Goal: Task Accomplishment & Management: Manage account settings

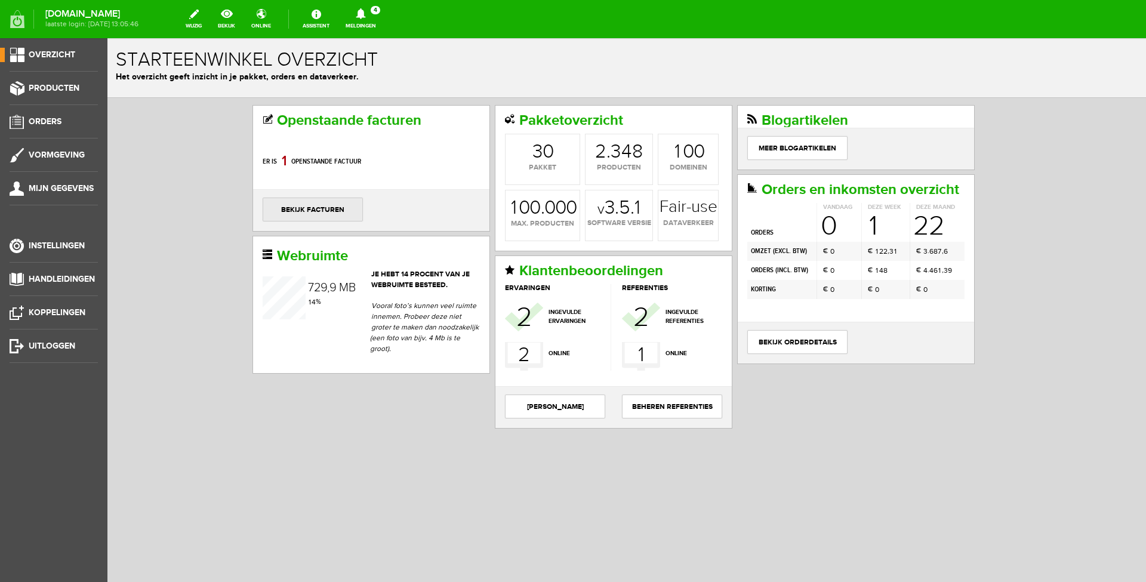
click at [313, 210] on link "bekijk facturen" at bounding box center [313, 210] width 100 height 24
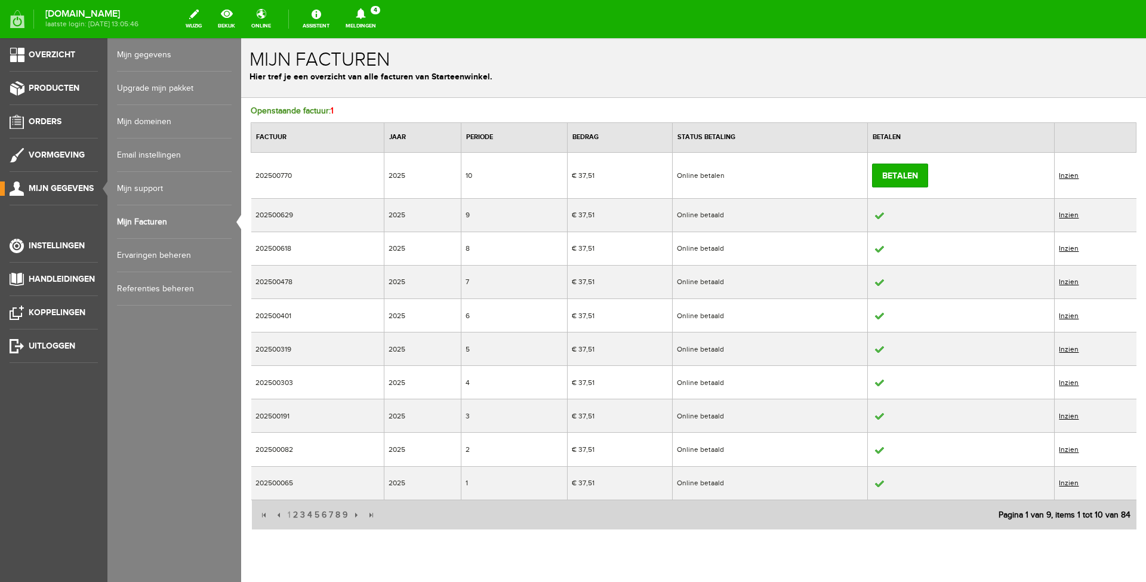
click at [1061, 176] on link "Inzien" at bounding box center [1069, 175] width 20 height 8
click at [1067, 175] on link "Inzien" at bounding box center [1069, 175] width 20 height 8
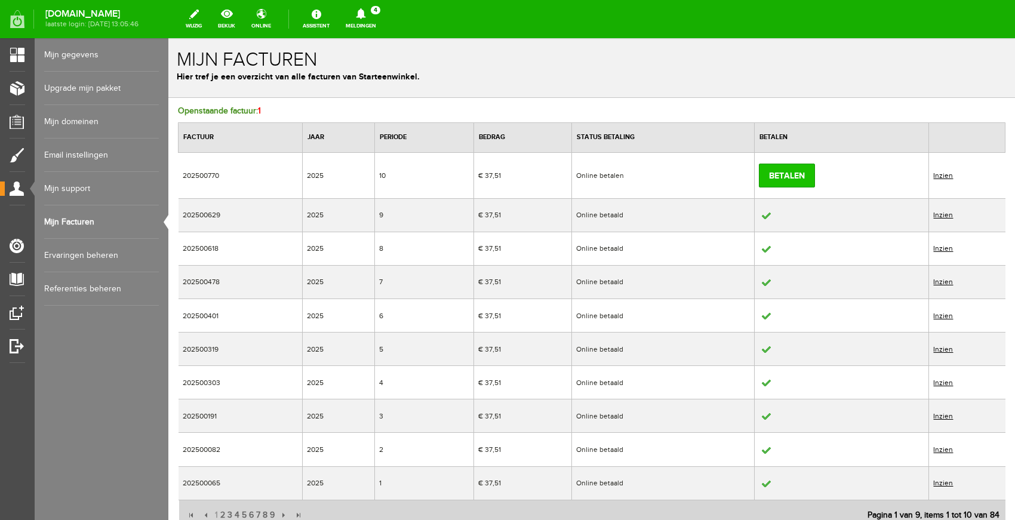
click at [792, 176] on link "Betalen" at bounding box center [787, 176] width 56 height 24
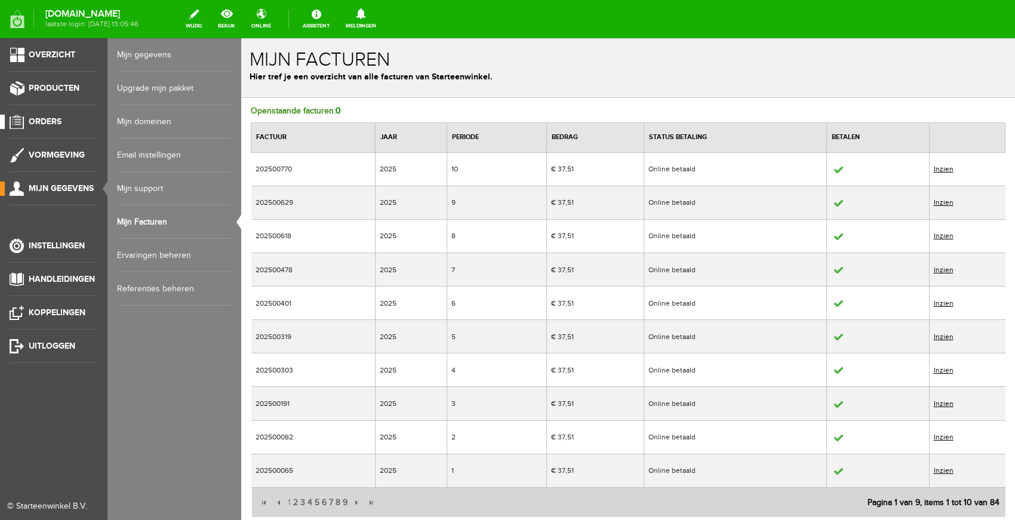
click at [35, 125] on span "Orders" at bounding box center [45, 121] width 33 height 10
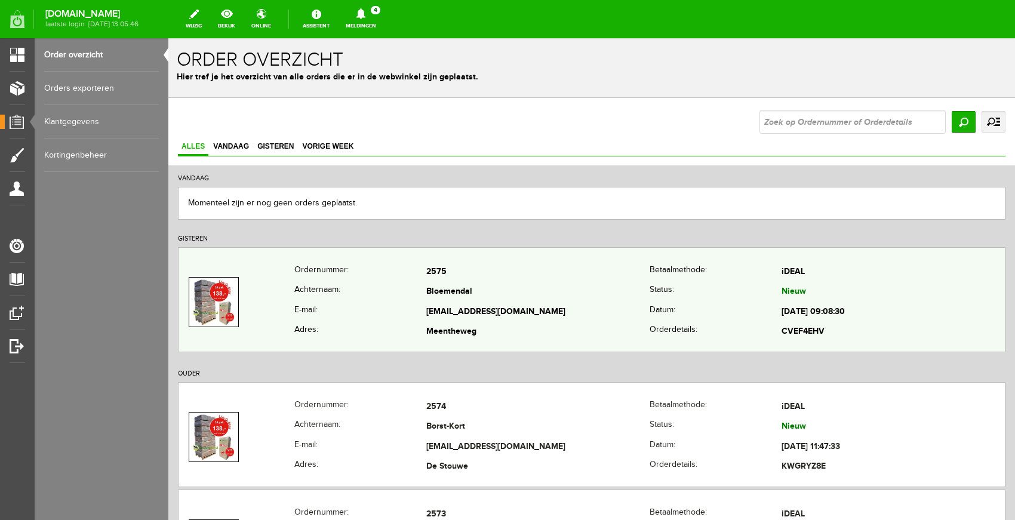
click at [532, 304] on td "[EMAIL_ADDRESS][DOMAIN_NAME]" at bounding box center [537, 312] width 223 height 20
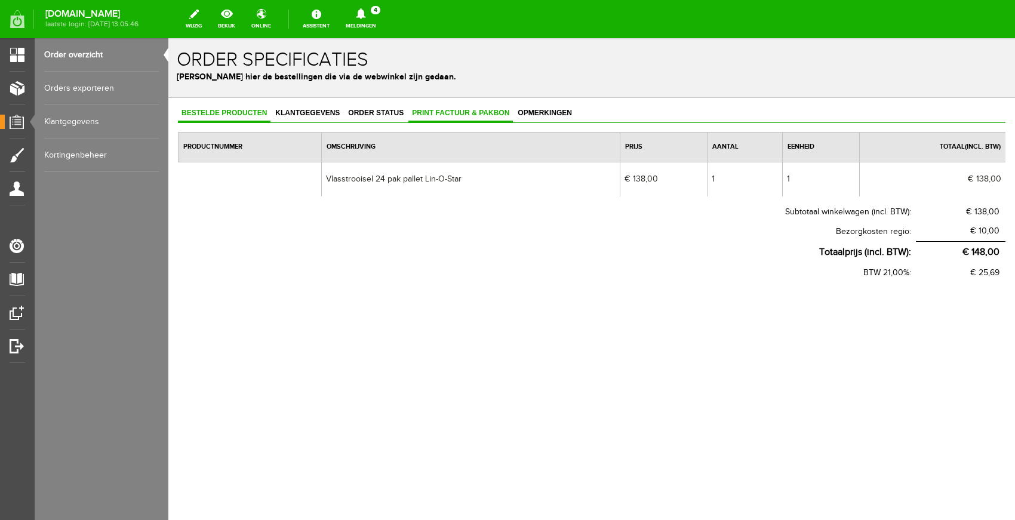
click at [442, 116] on span "Print factuur & pakbon" at bounding box center [460, 113] width 104 height 8
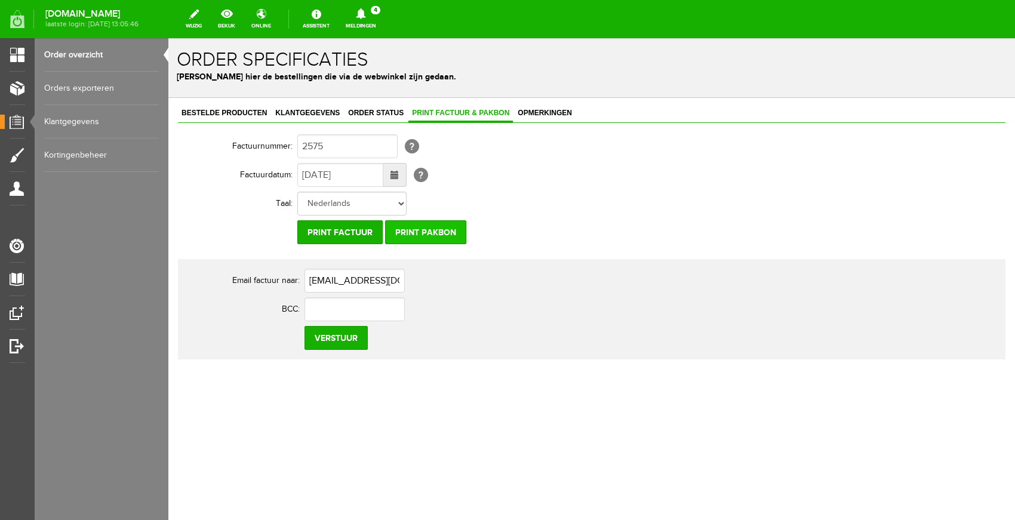
click at [442, 234] on input "Print pakbon" at bounding box center [425, 232] width 81 height 24
click at [325, 230] on input "Print factuur" at bounding box center [339, 232] width 85 height 24
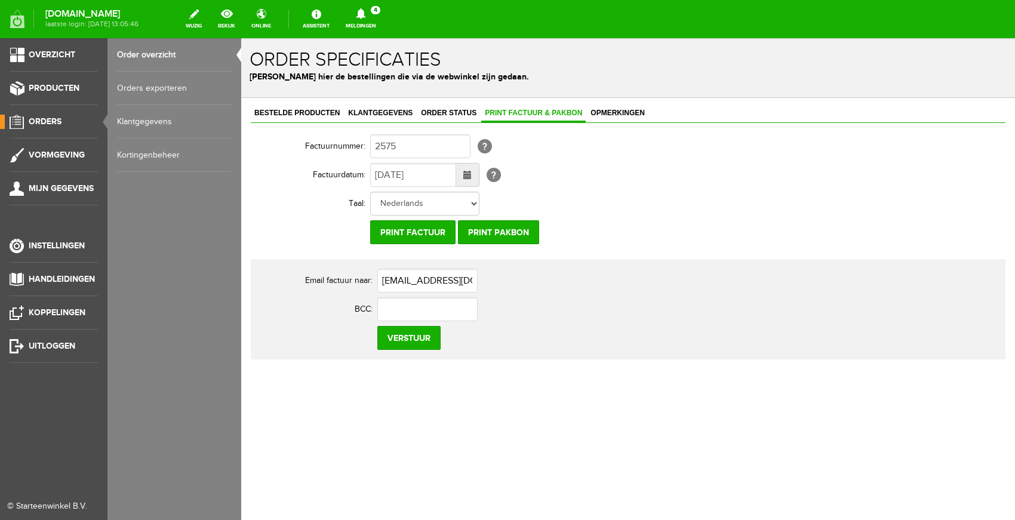
click at [52, 119] on span "Orders" at bounding box center [45, 121] width 33 height 10
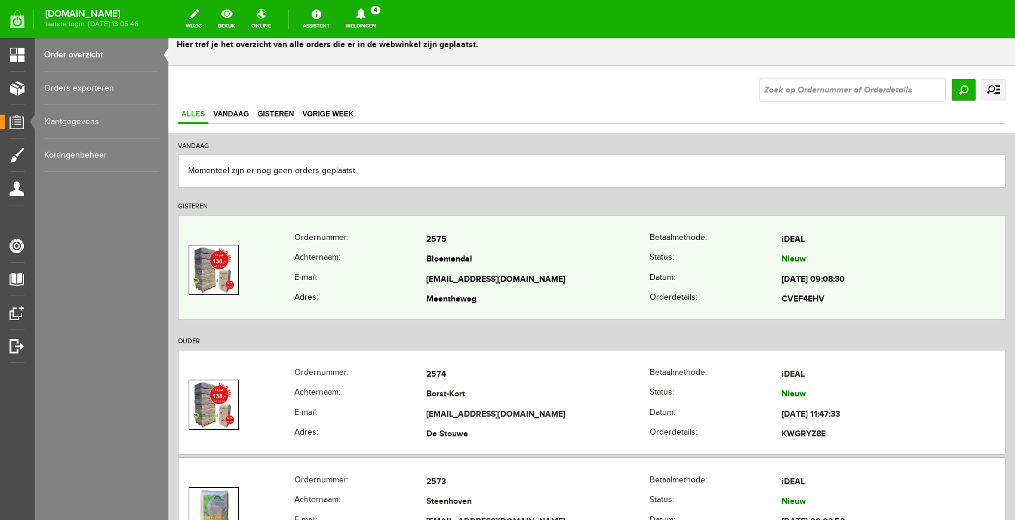
scroll to position [246, 0]
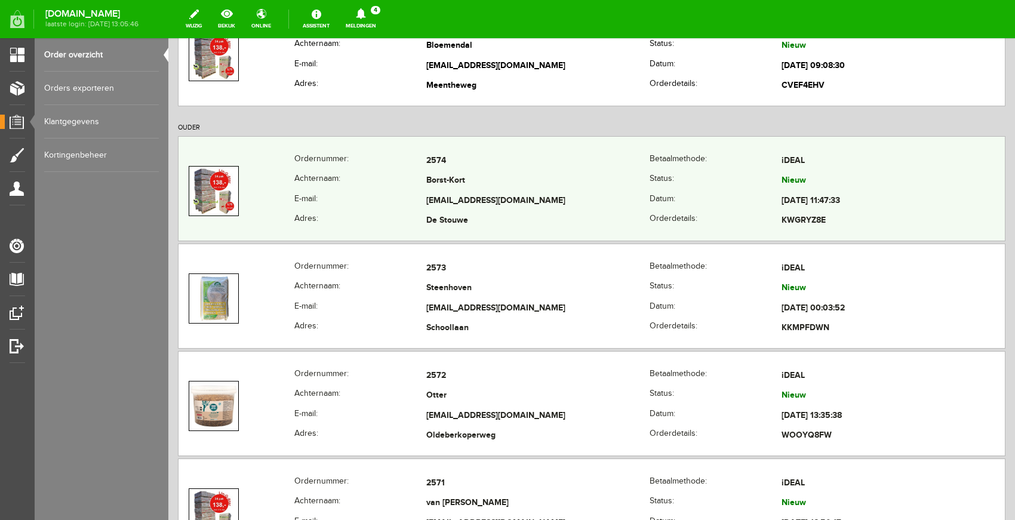
click at [482, 177] on td "Borst-Kort" at bounding box center [537, 181] width 223 height 20
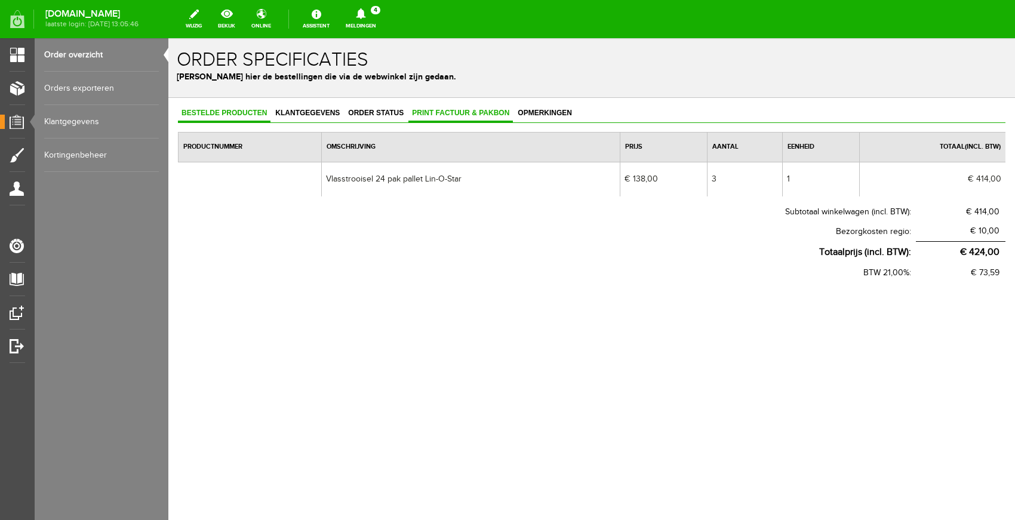
click at [454, 113] on span "Print factuur & pakbon" at bounding box center [460, 113] width 104 height 8
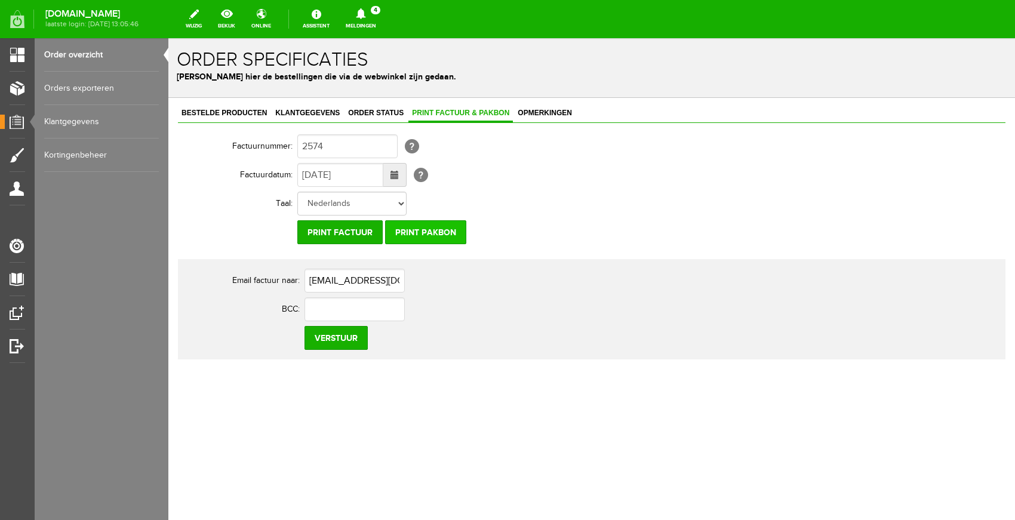
click at [432, 236] on input "Print pakbon" at bounding box center [425, 232] width 81 height 24
click at [352, 232] on input "Print factuur" at bounding box center [339, 232] width 85 height 24
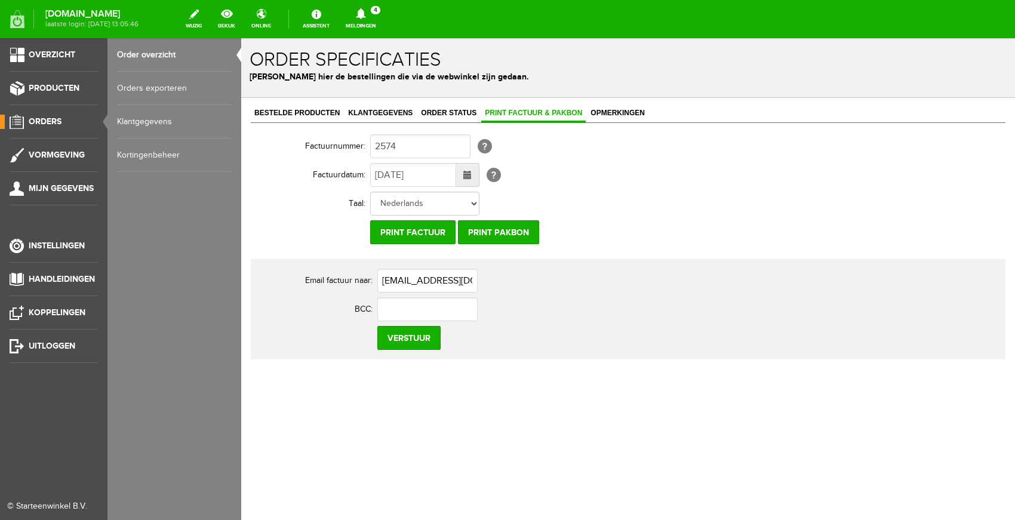
click at [50, 122] on span "Orders" at bounding box center [45, 121] width 33 height 10
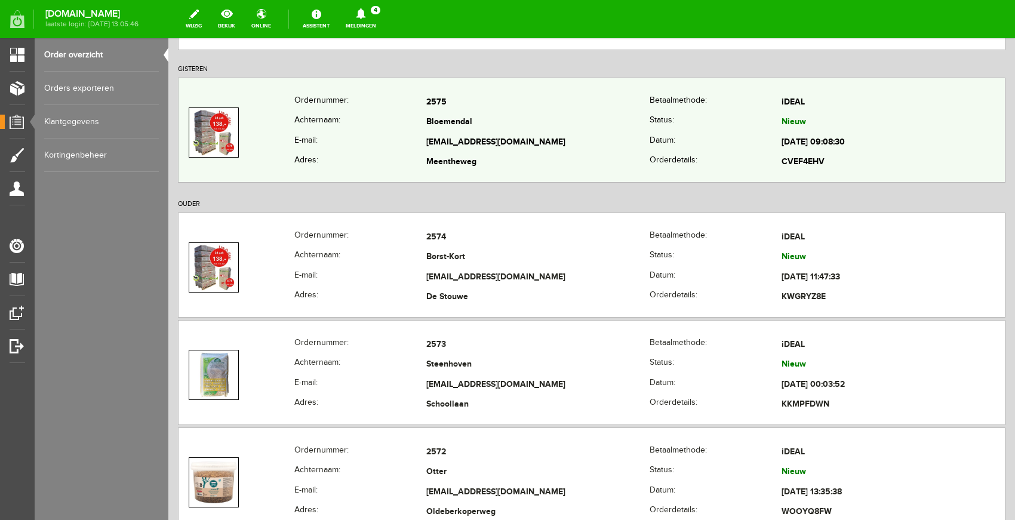
scroll to position [398, 0]
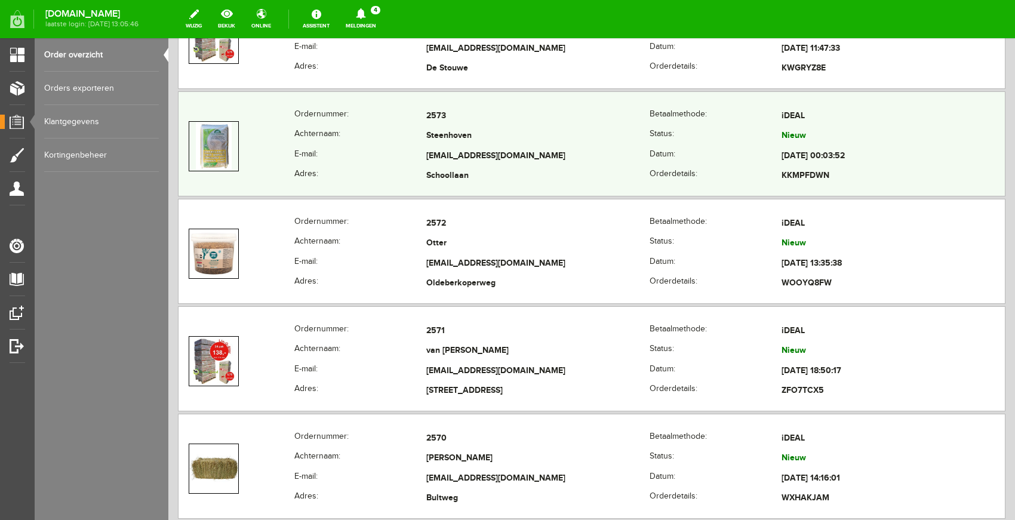
click at [398, 129] on th "Achternaam:" at bounding box center [360, 137] width 132 height 20
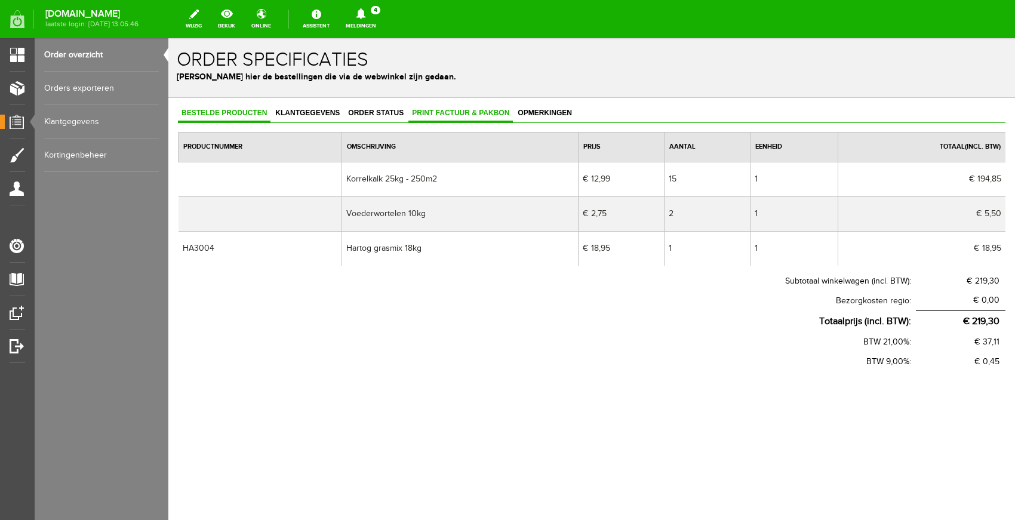
click at [428, 110] on span "Print factuur & pakbon" at bounding box center [460, 113] width 104 height 8
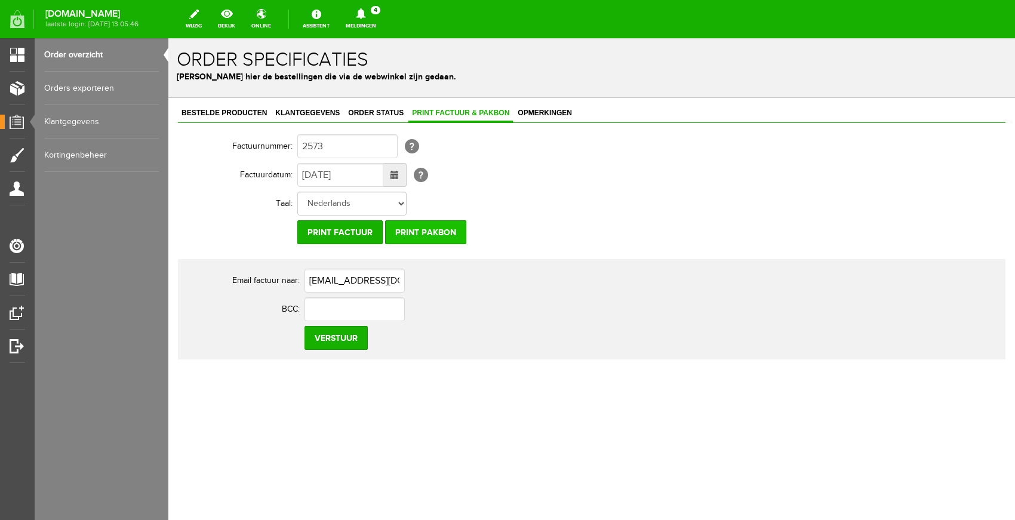
click at [422, 237] on input "Print pakbon" at bounding box center [425, 232] width 81 height 24
click at [349, 232] on input "Print factuur" at bounding box center [339, 232] width 85 height 24
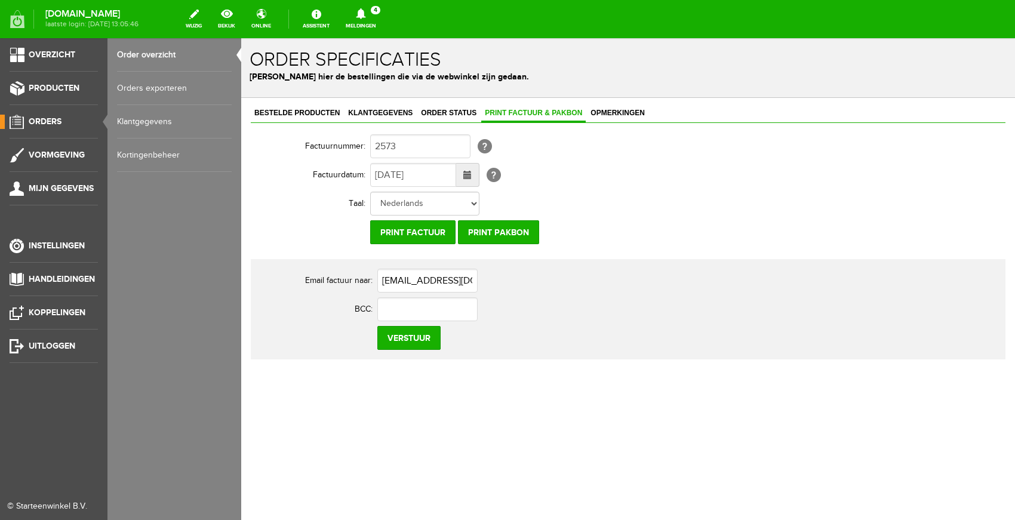
click at [39, 120] on span "Orders" at bounding box center [45, 121] width 33 height 10
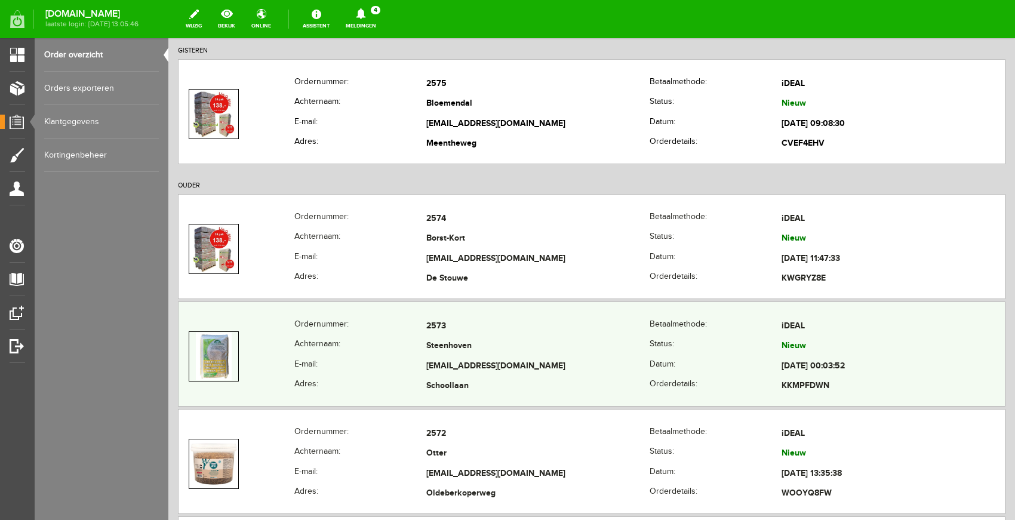
scroll to position [190, 0]
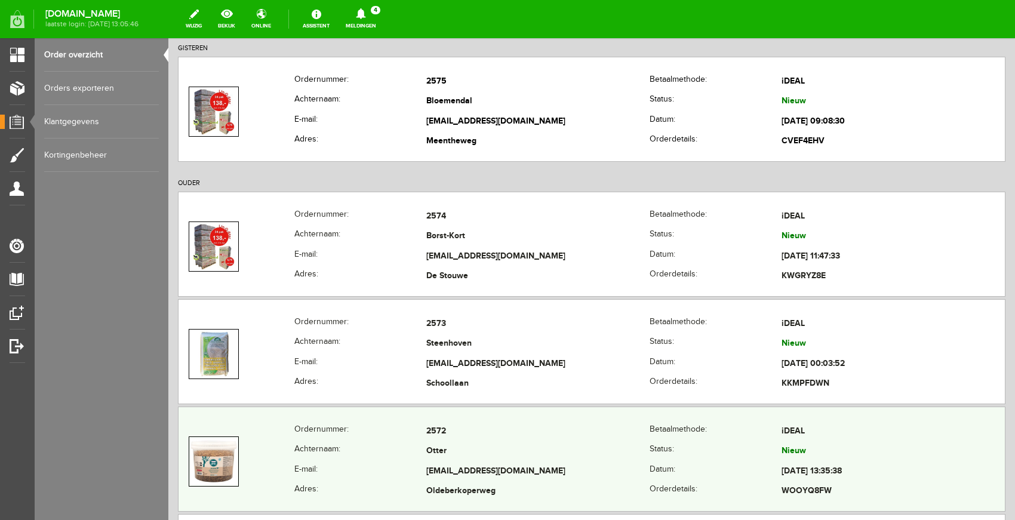
click at [530, 461] on td "[EMAIL_ADDRESS][DOMAIN_NAME]" at bounding box center [537, 471] width 223 height 20
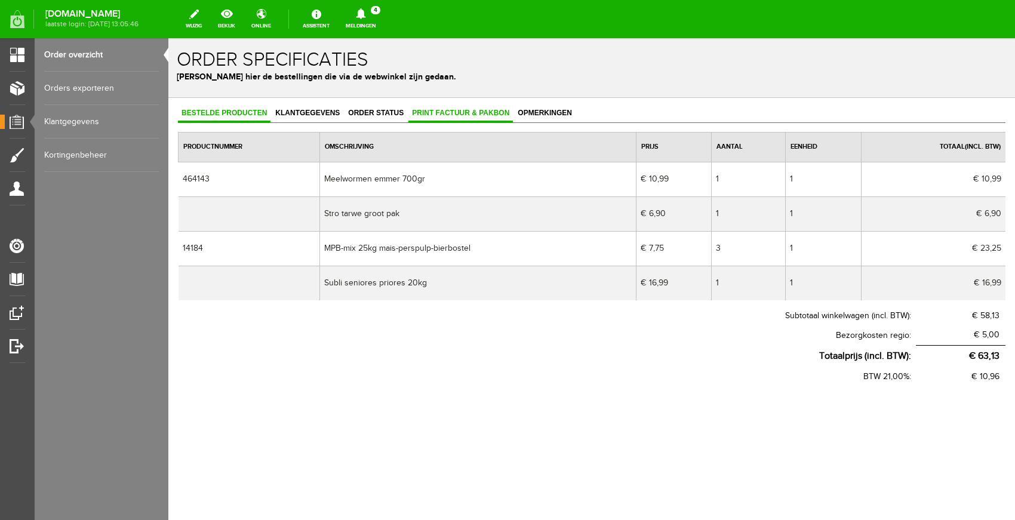
click at [447, 116] on span "Print factuur & pakbon" at bounding box center [460, 113] width 104 height 8
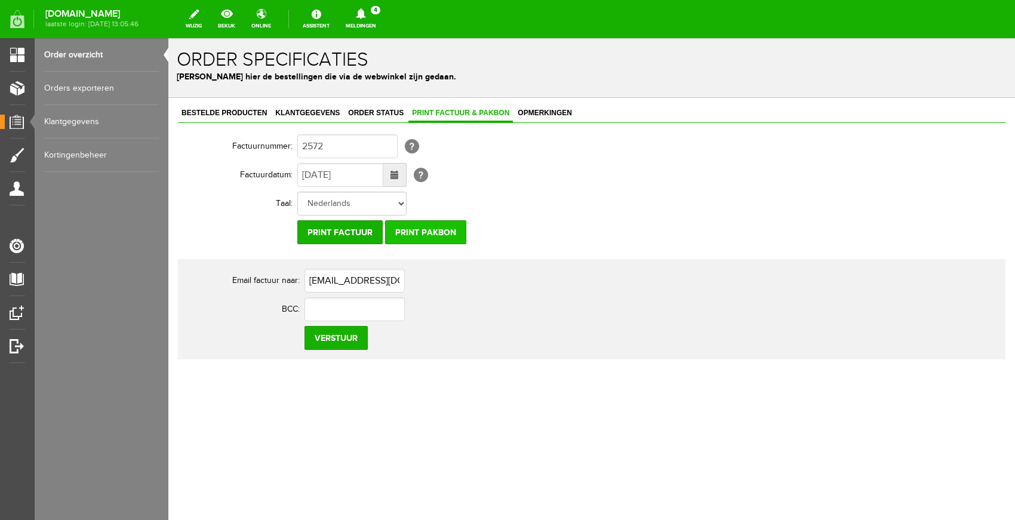
click at [417, 235] on input "Print pakbon" at bounding box center [425, 232] width 81 height 24
click at [347, 232] on input "Print factuur" at bounding box center [339, 232] width 85 height 24
click at [383, 29] on link "Meldingen 4 Nieuwe orders Er is een nieuwe order( #2575 ) geplaatst door [PERSO…" at bounding box center [360, 19] width 45 height 26
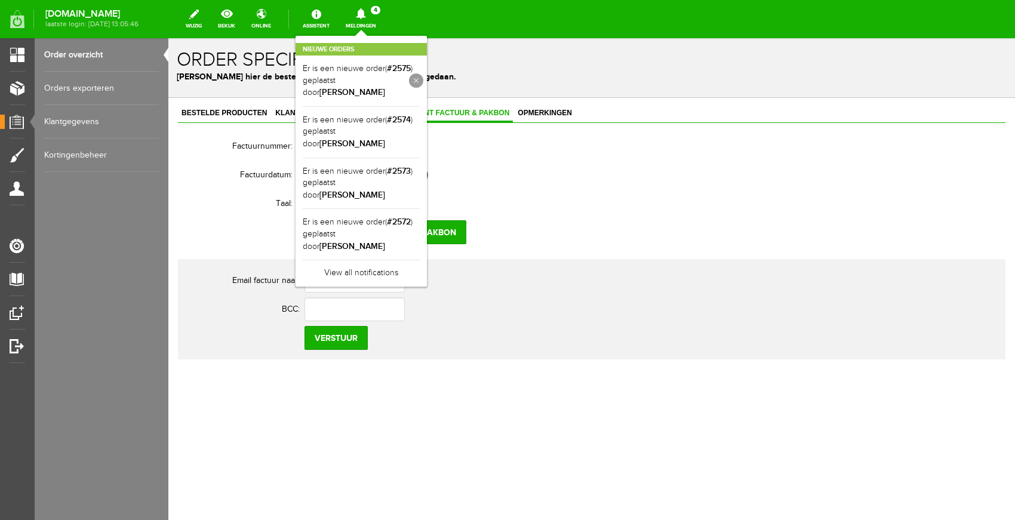
click at [423, 79] on link at bounding box center [416, 80] width 14 height 14
click at [0, 0] on link at bounding box center [0, 0] width 0 height 0
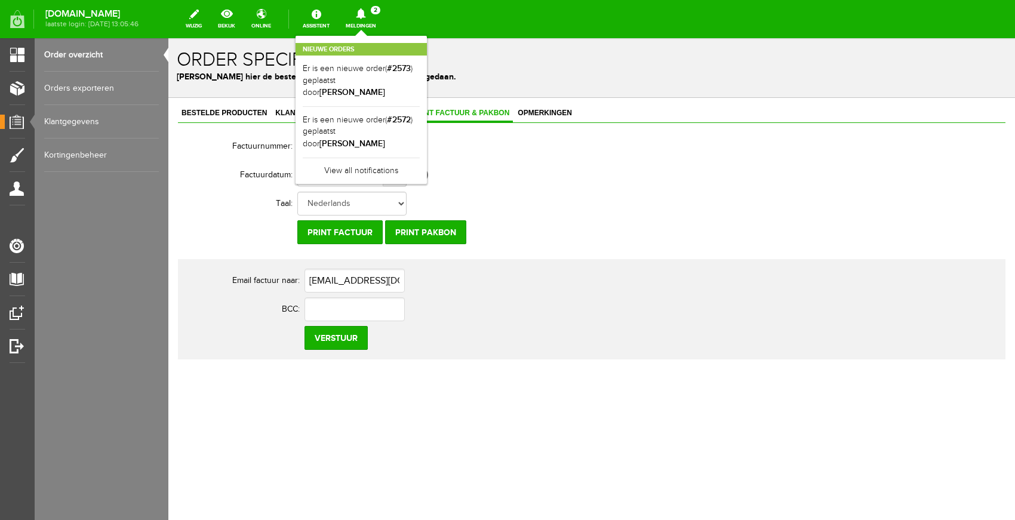
click at [0, 0] on link at bounding box center [0, 0] width 0 height 0
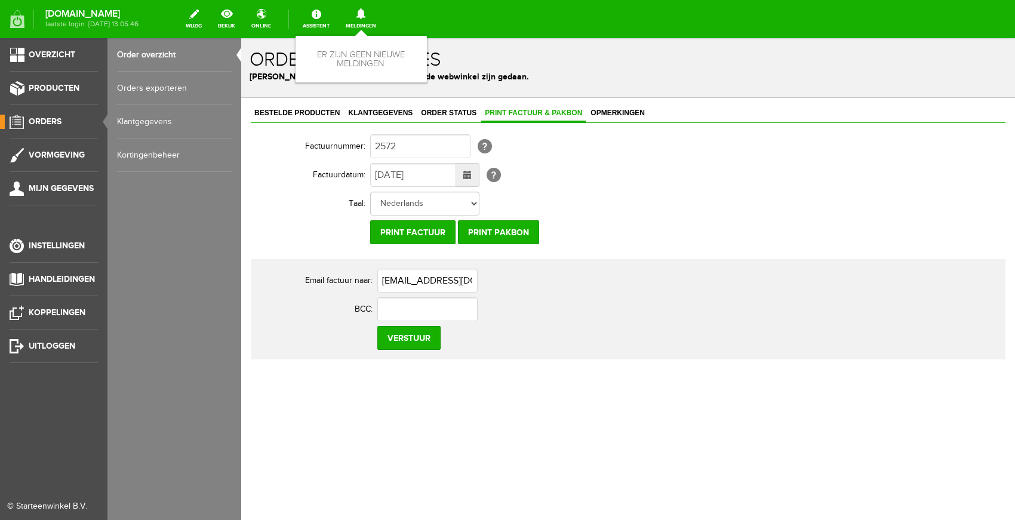
click at [57, 130] on li "Orders" at bounding box center [54, 127] width 88 height 24
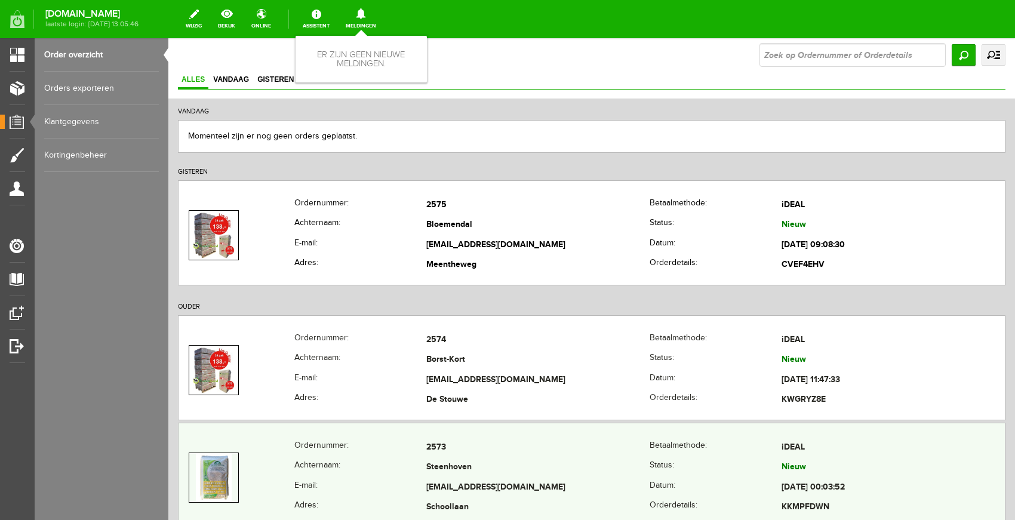
scroll to position [89, 0]
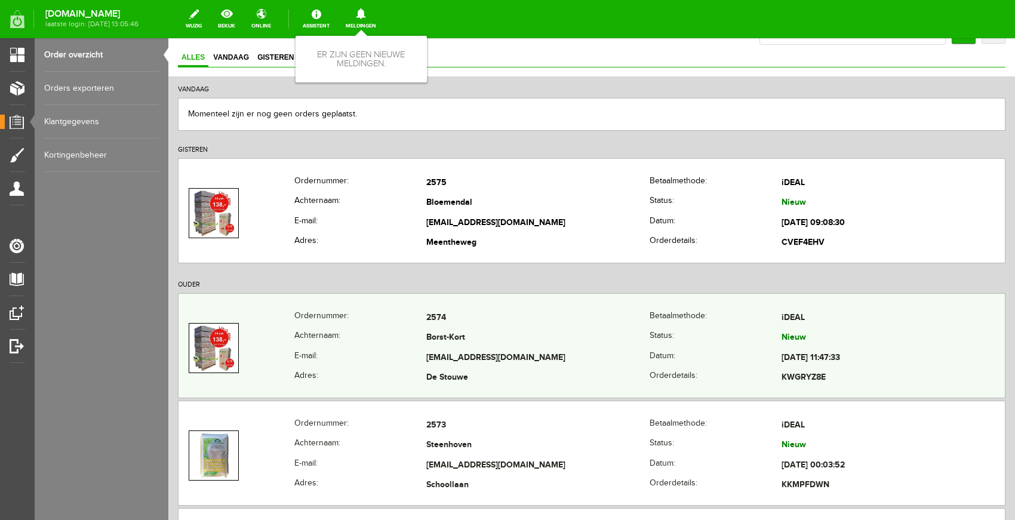
click at [395, 342] on th "Achternaam:" at bounding box center [360, 338] width 132 height 20
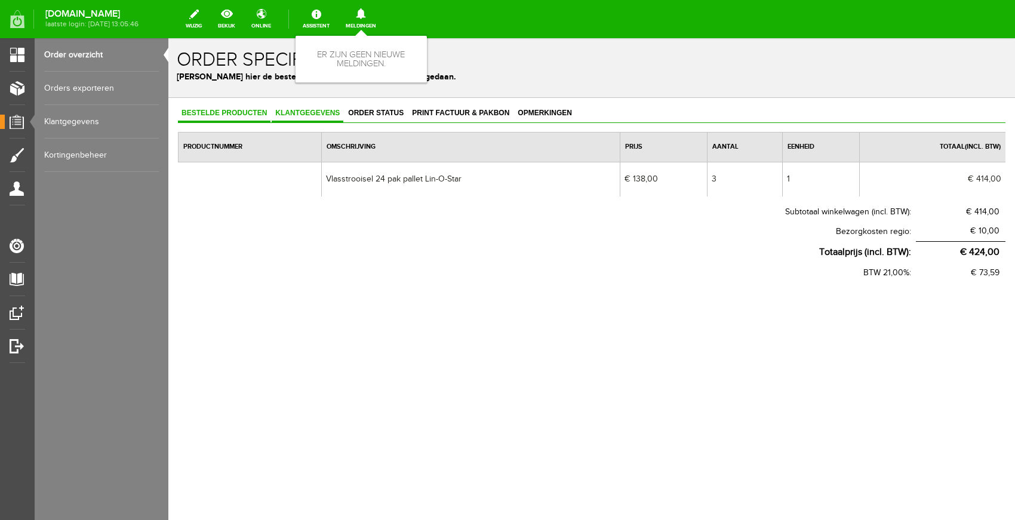
click at [310, 118] on link "Klantgegevens" at bounding box center [308, 113] width 72 height 17
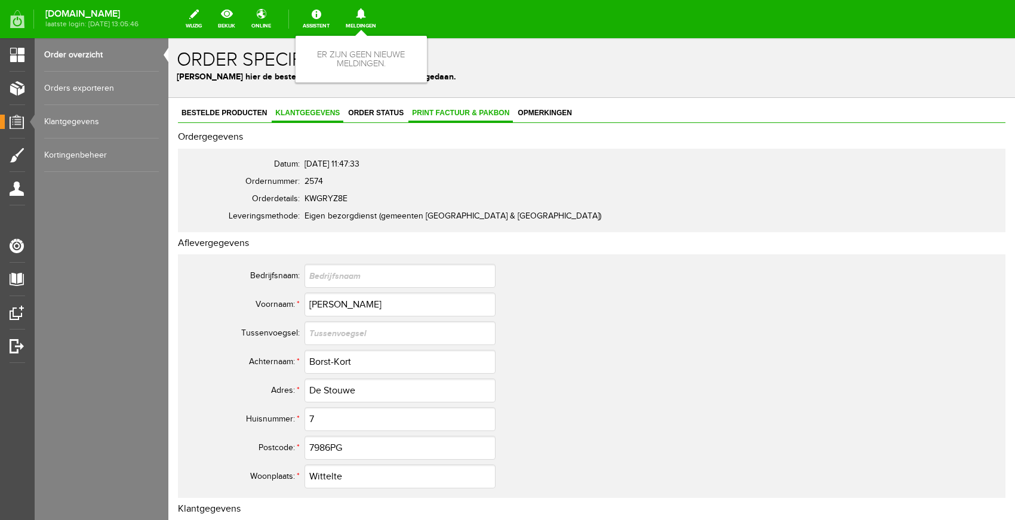
click at [435, 117] on link "Print factuur & pakbon" at bounding box center [460, 113] width 104 height 17
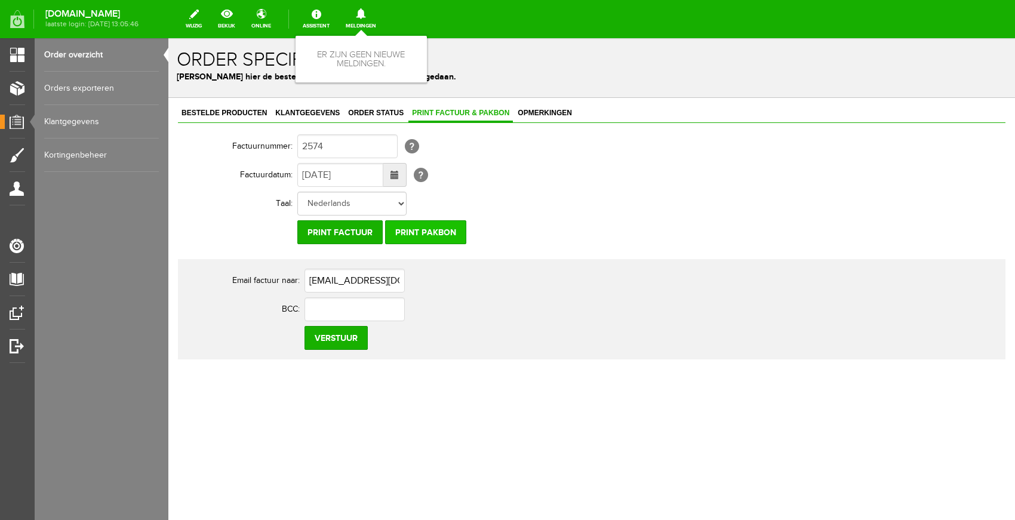
click at [411, 235] on input "Print pakbon" at bounding box center [425, 232] width 81 height 24
